Goal: Navigation & Orientation: Find specific page/section

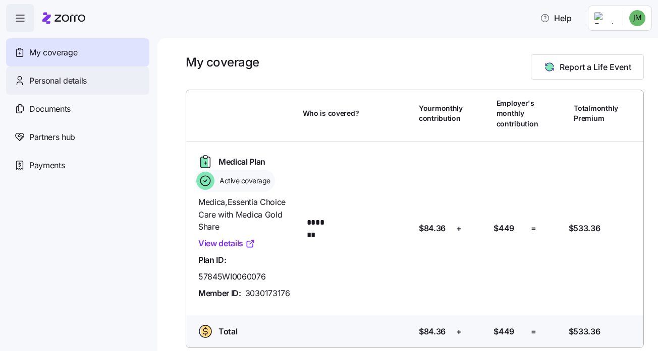
click at [123, 78] on div "Personal details" at bounding box center [77, 81] width 143 height 28
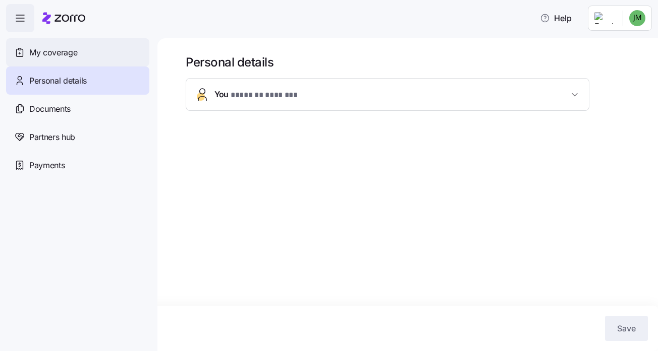
click at [116, 59] on div "My coverage" at bounding box center [77, 52] width 143 height 28
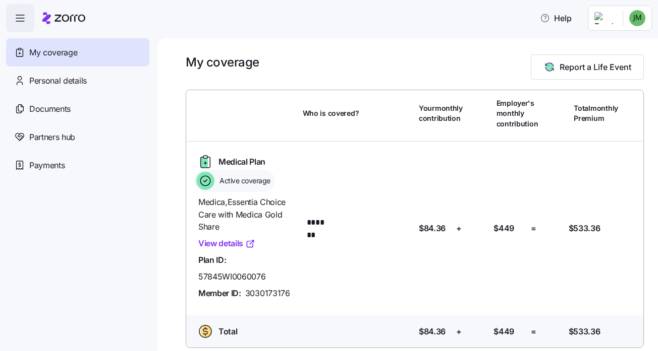
click at [616, 25] on html "Help My coverage Personal details Documents Partners hub Payments My coverage R…" at bounding box center [329, 172] width 658 height 345
click at [219, 240] on html "Help My coverage Personal details Documents Partners hub Payments My coverage R…" at bounding box center [329, 172] width 658 height 345
click at [240, 242] on link "View details" at bounding box center [226, 244] width 57 height 13
click at [638, 22] on html "Help My coverage Personal details Documents Partners hub Payments My coverage R…" at bounding box center [329, 172] width 658 height 345
click at [534, 29] on html "Help My coverage Personal details Documents Partners hub Payments My coverage R…" at bounding box center [329, 172] width 658 height 345
